Goal: Task Accomplishment & Management: Use online tool/utility

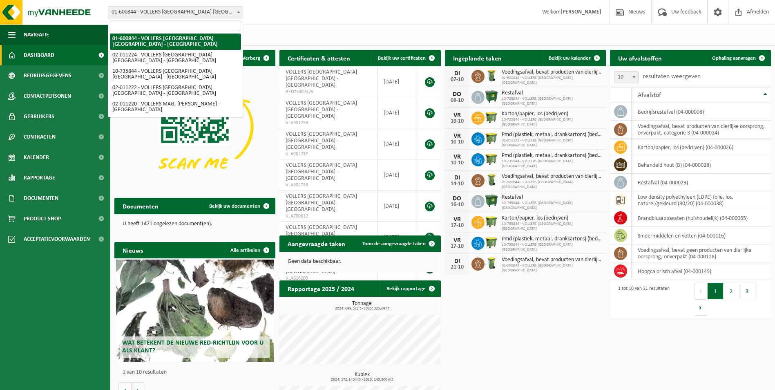
click at [234, 14] on span "01-600844 - VOLLERS [GEOGRAPHIC_DATA] [GEOGRAPHIC_DATA] - [GEOGRAPHIC_DATA]" at bounding box center [175, 12] width 134 height 11
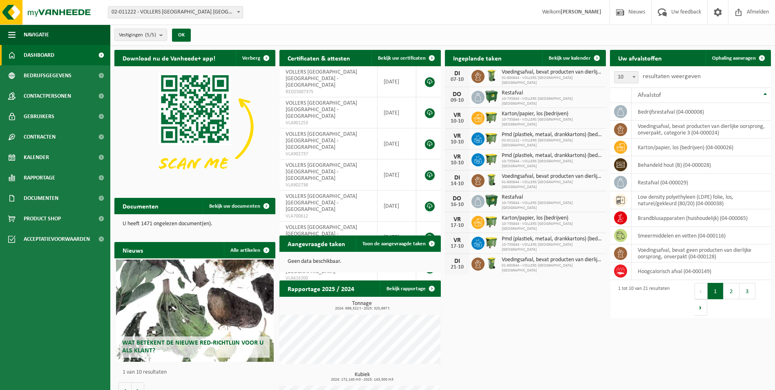
select select "10743"
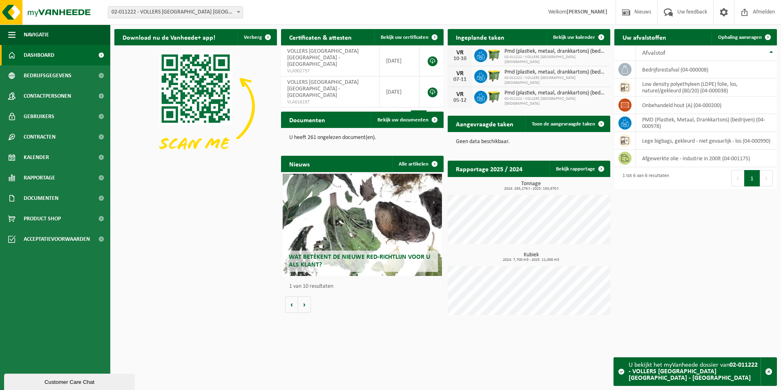
click at [238, 9] on span at bounding box center [238, 12] width 8 height 11
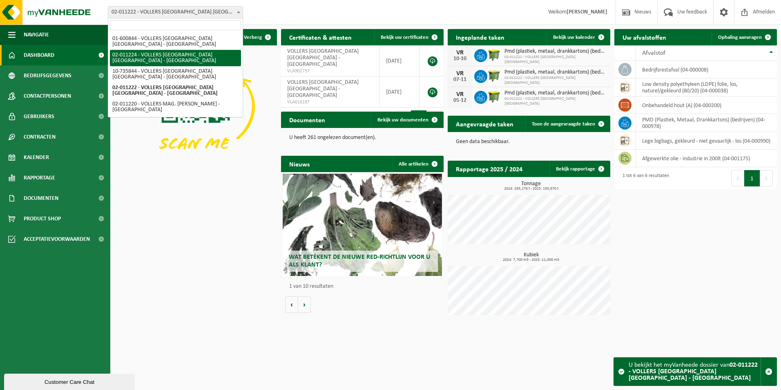
select select "10751"
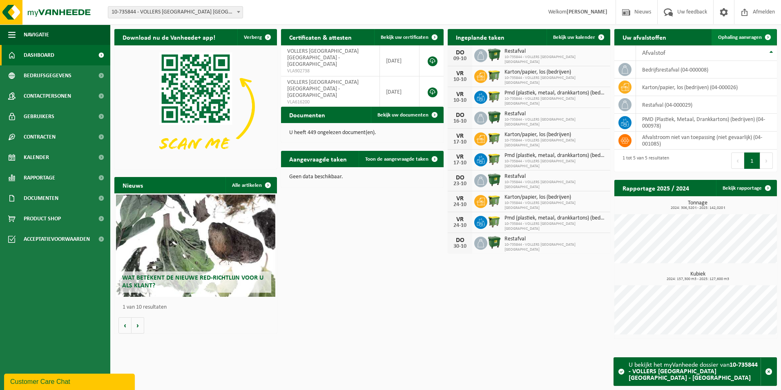
click at [758, 38] on span "Ophaling aanvragen" at bounding box center [740, 37] width 44 height 5
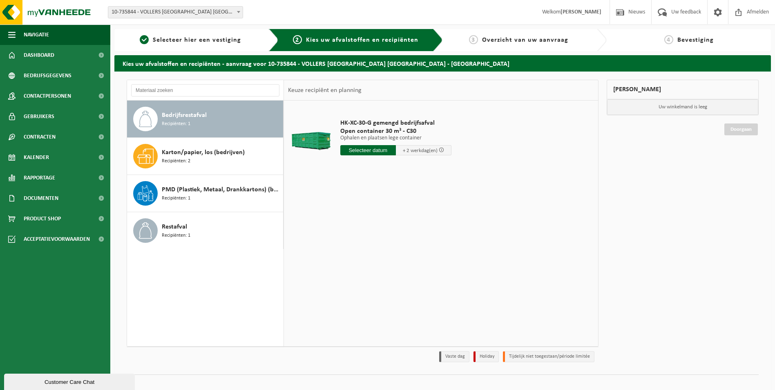
click at [241, 11] on span at bounding box center [238, 12] width 8 height 11
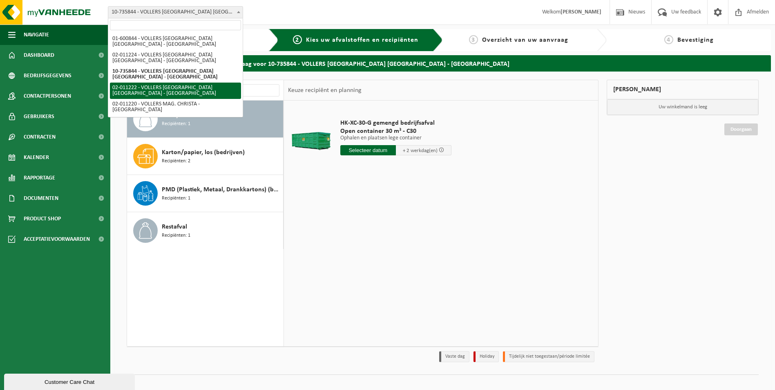
select select "10743"
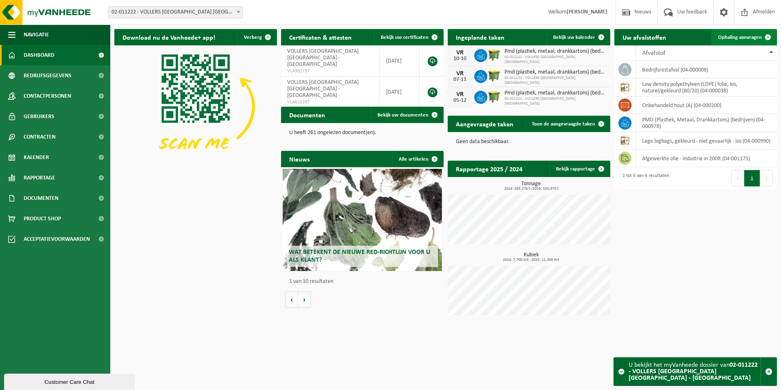
click at [765, 37] on span at bounding box center [768, 37] width 16 height 16
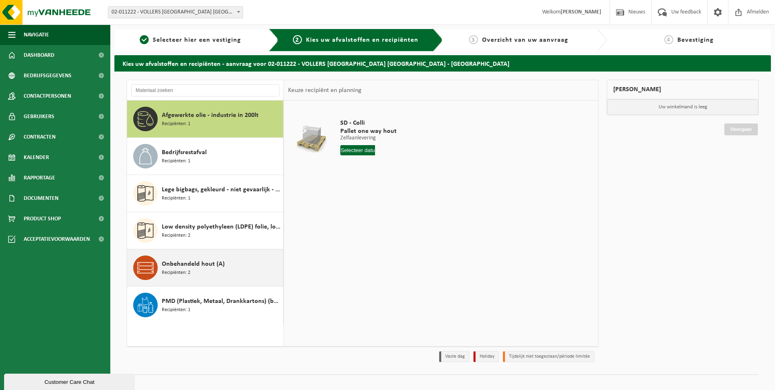
click at [187, 266] on span "Onbehandeld hout (A)" at bounding box center [193, 264] width 63 height 10
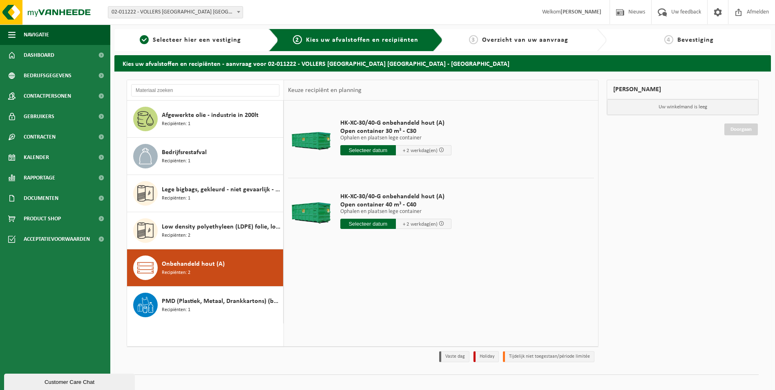
click at [376, 224] on input "text" at bounding box center [368, 223] width 56 height 10
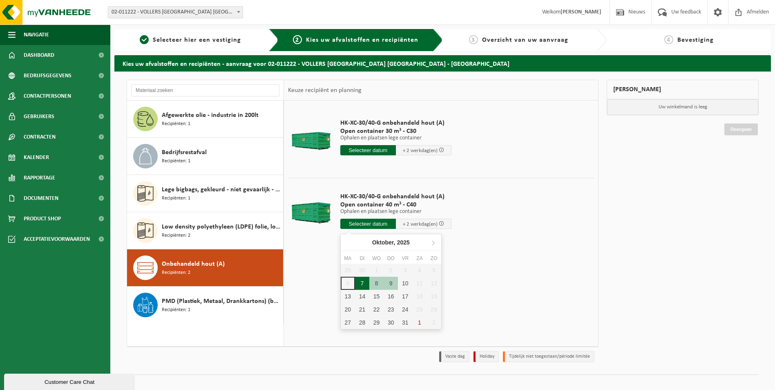
click at [360, 281] on div "7" at bounding box center [362, 282] width 14 height 13
type input "Van 2025-10-07"
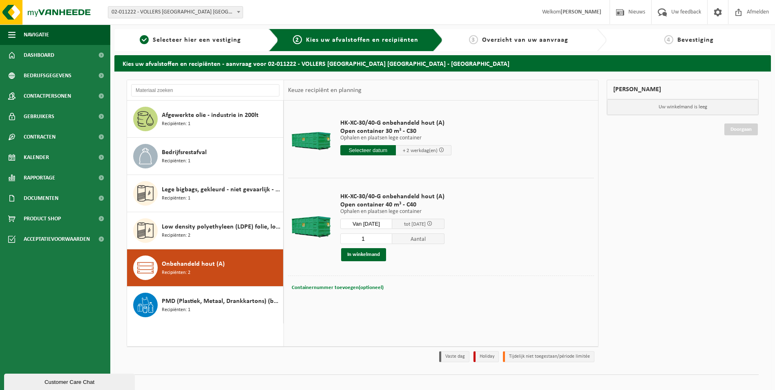
click at [343, 283] on button "Containernummer toevoegen(optioneel) Annuleren" at bounding box center [338, 287] width 94 height 11
type input "c40-401"
click at [374, 255] on button "In winkelmand" at bounding box center [363, 254] width 45 height 13
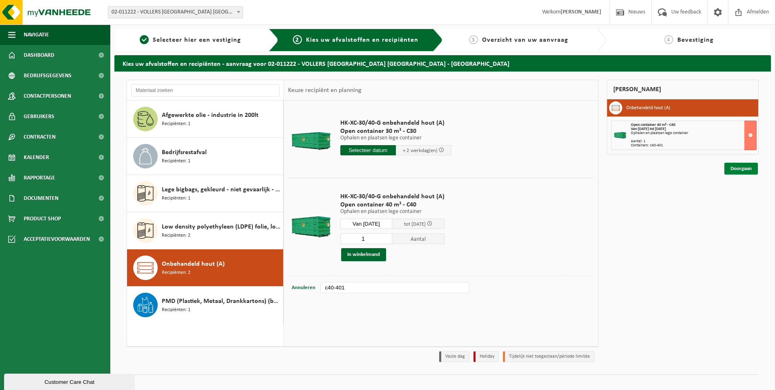
click at [734, 169] on link "Doorgaan" at bounding box center [740, 169] width 33 height 12
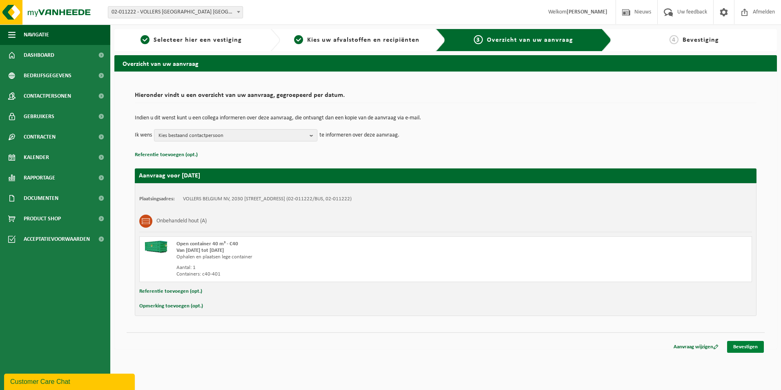
click at [754, 349] on link "Bevestigen" at bounding box center [745, 347] width 37 height 12
